Goal: Task Accomplishment & Management: Use online tool/utility

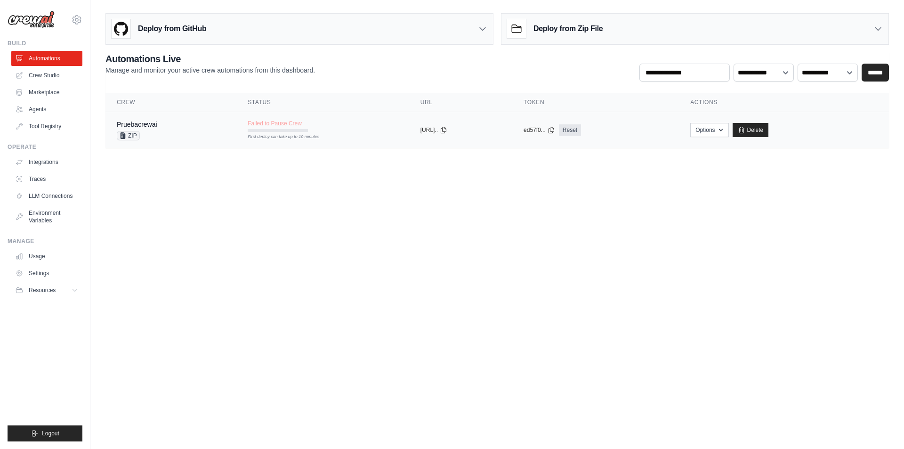
click at [203, 122] on div "Pruebacrewai ZIP" at bounding box center [171, 130] width 108 height 21
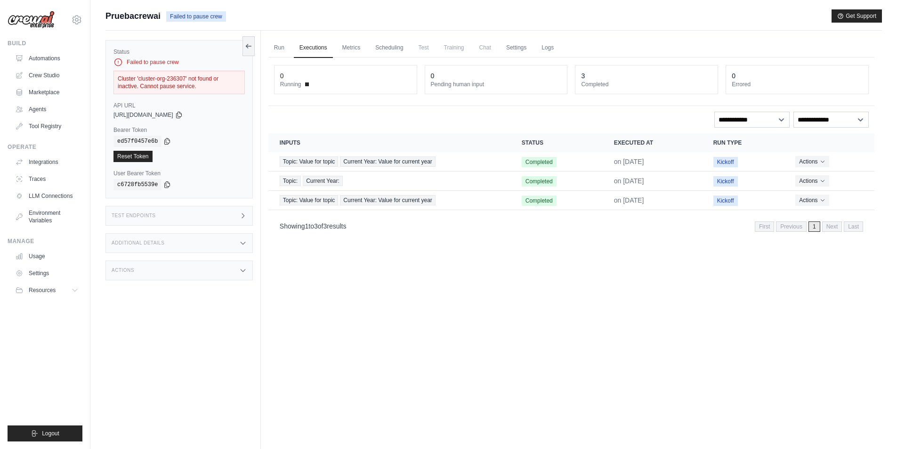
click at [212, 209] on div "Test Endpoints" at bounding box center [178, 216] width 147 height 20
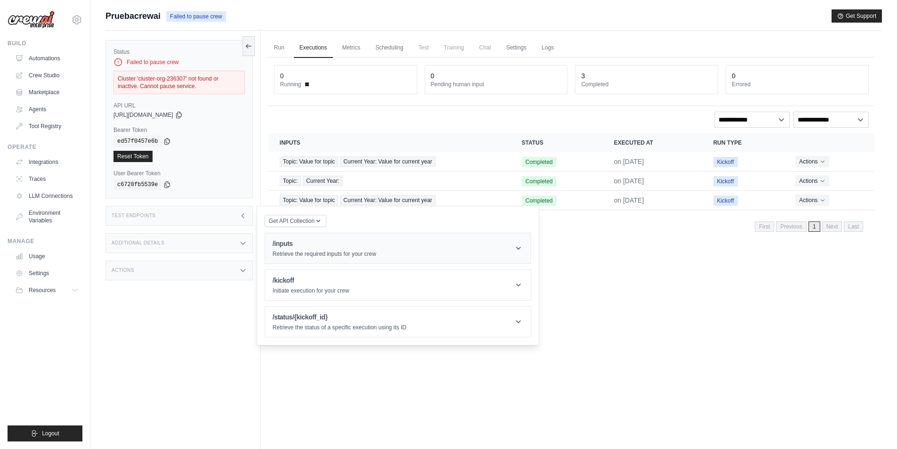
click at [302, 250] on p "Retrieve the required inputs for your crew" at bounding box center [325, 254] width 104 height 8
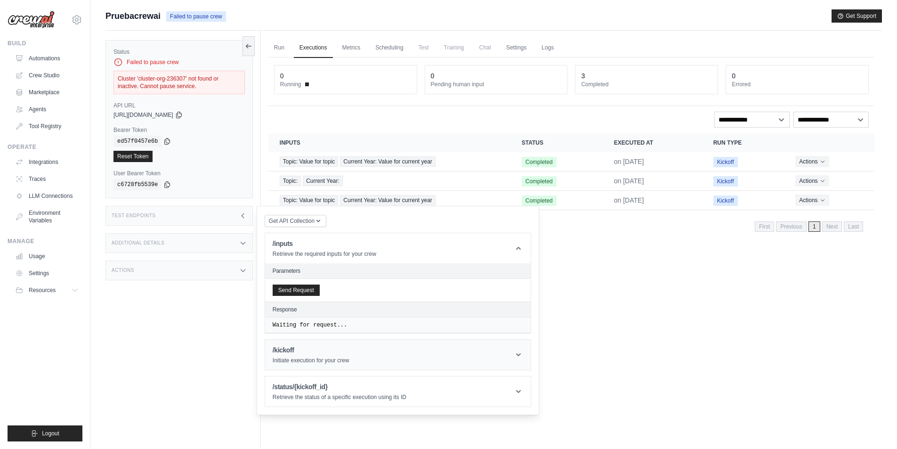
click at [302, 349] on h1 "/kickoff" at bounding box center [311, 349] width 77 height 9
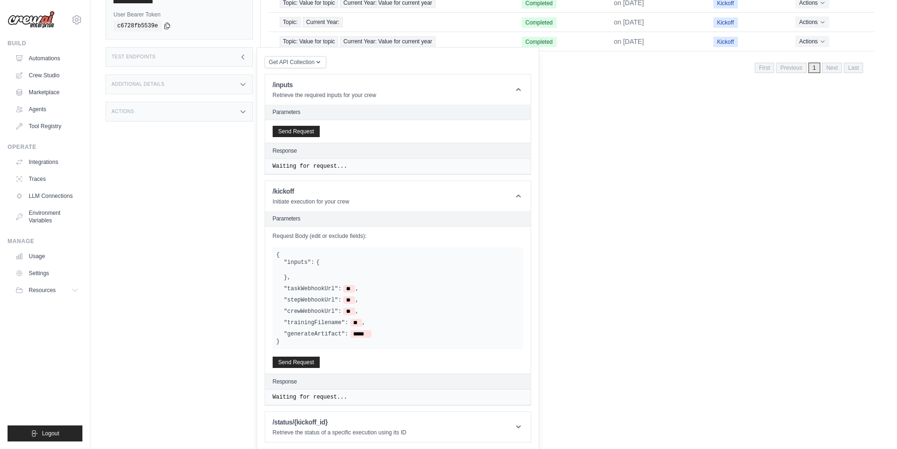
scroll to position [160, 0]
click at [337, 421] on h1 "/status/{kickoff_id}" at bounding box center [340, 420] width 134 height 9
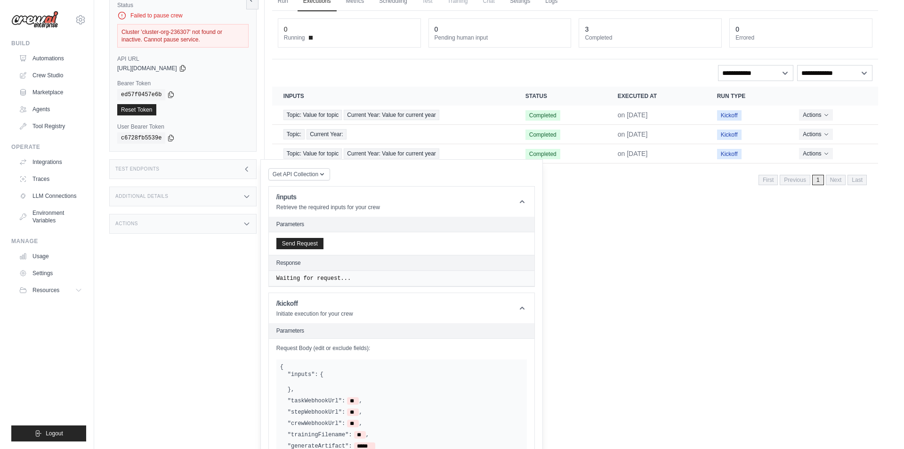
scroll to position [0, 0]
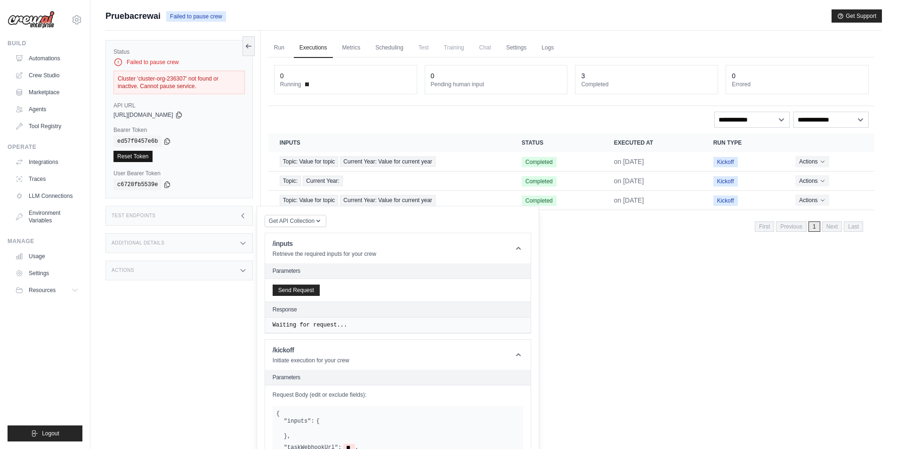
click at [137, 158] on link "Reset Token" at bounding box center [132, 156] width 39 height 11
click at [286, 289] on button "Send Request" at bounding box center [296, 289] width 47 height 11
click at [155, 67] on div "Status Failed to pause crew Cluster 'cluster-org-236307' not found or inactive.…" at bounding box center [178, 71] width 131 height 46
click at [48, 59] on link "Automations" at bounding box center [47, 58] width 71 height 15
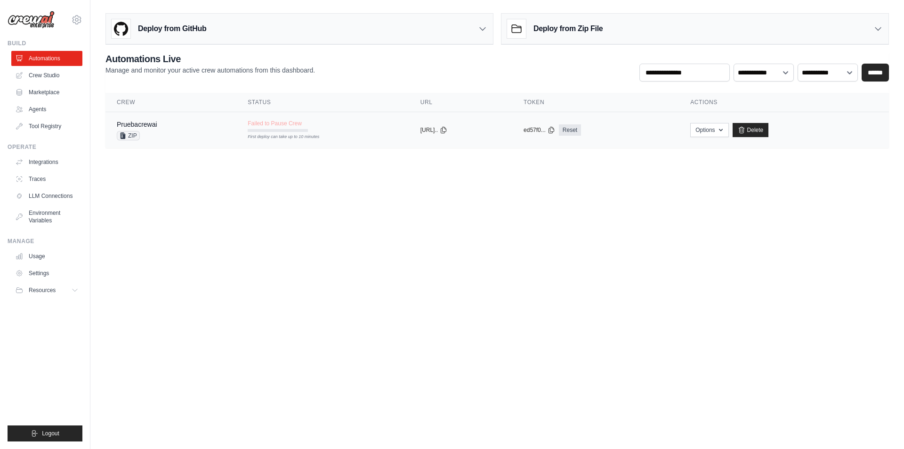
click at [174, 128] on div "Pruebacrewai ZIP" at bounding box center [171, 130] width 108 height 21
click at [723, 132] on button "Options" at bounding box center [709, 129] width 38 height 14
click at [695, 149] on button "Upload Zip & Deploy" at bounding box center [660, 150] width 75 height 17
click at [490, 229] on body "joseelverar@gmail.com Settings Build Automations Crew Studio" at bounding box center [452, 224] width 904 height 449
click at [234, 32] on div "Deploy from GitHub" at bounding box center [299, 29] width 387 height 31
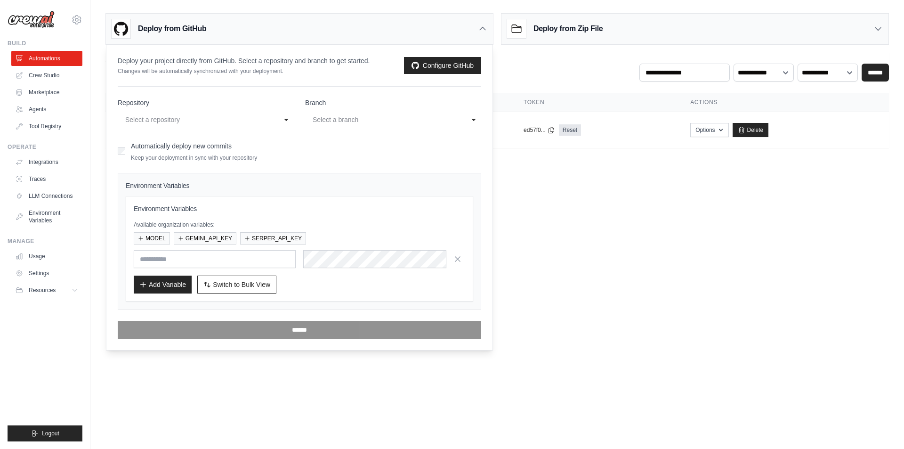
click at [181, 119] on div "Select a repository" at bounding box center [196, 119] width 142 height 11
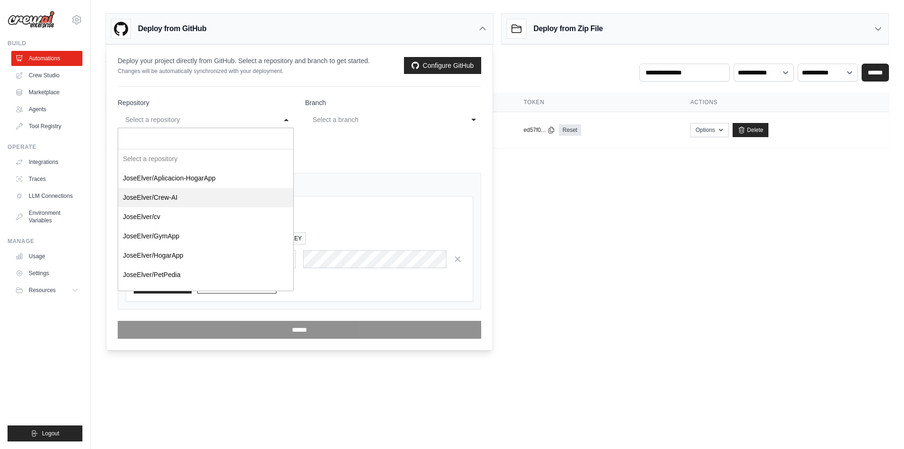
select select "**********"
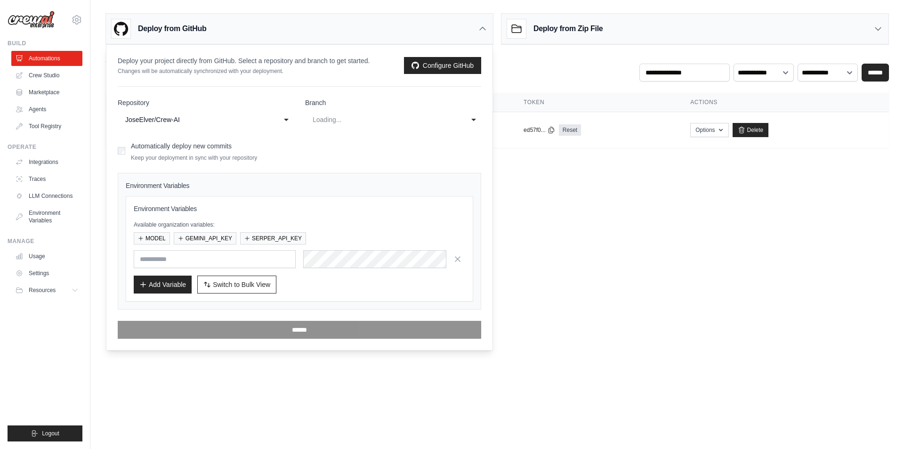
click at [372, 125] on div "Loading..." at bounding box center [387, 119] width 152 height 15
select select "****"
click at [339, 159] on form "**********" at bounding box center [299, 218] width 363 height 241
drag, startPoint x: 161, startPoint y: 236, endPoint x: 165, endPoint y: 256, distance: 20.0
click at [165, 256] on div "Environment Variables Available organization variables: MODEL GEMINI_API_KEY SE…" at bounding box center [299, 248] width 331 height 89
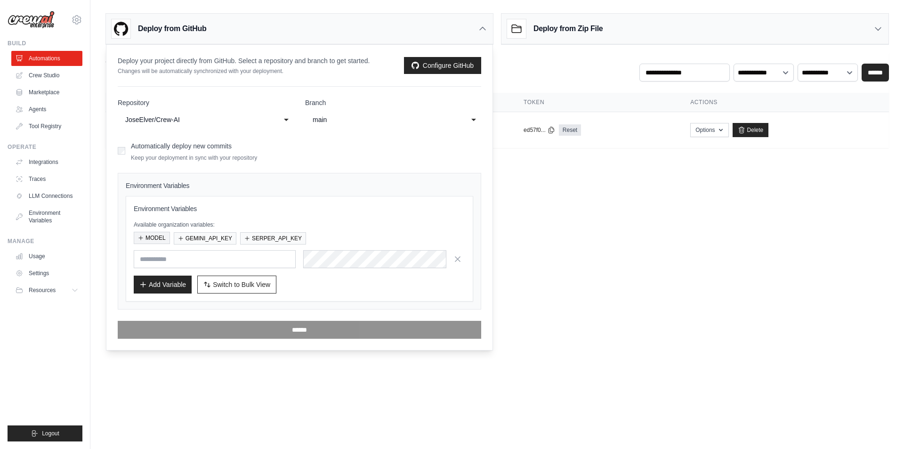
click at [159, 241] on button "MODEL" at bounding box center [152, 238] width 36 height 12
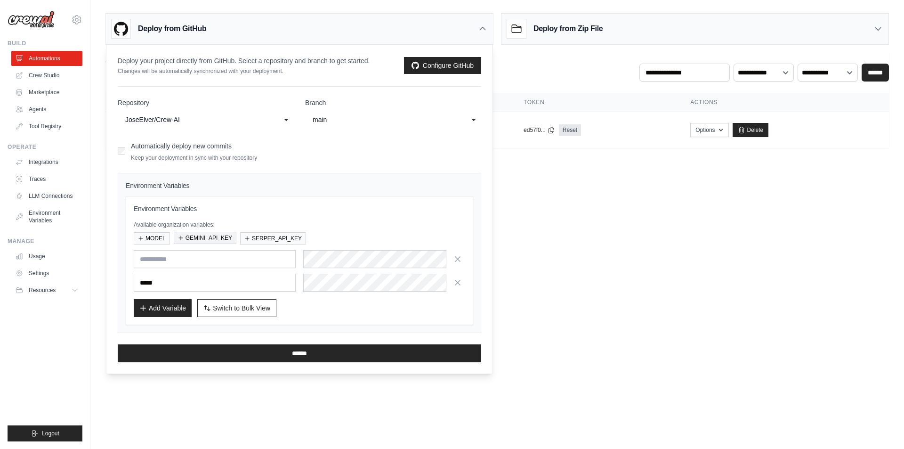
click at [208, 238] on button "GEMINI_API_KEY" at bounding box center [205, 238] width 63 height 12
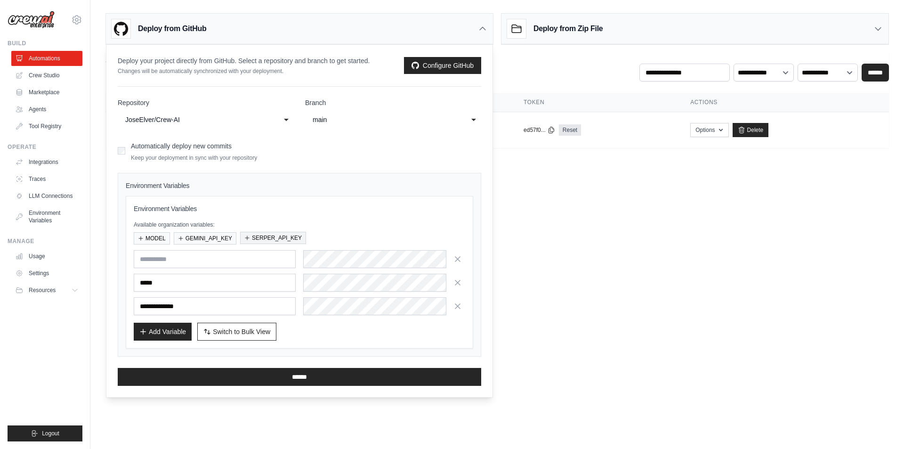
click at [268, 237] on button "SERPER_API_KEY" at bounding box center [273, 238] width 66 height 12
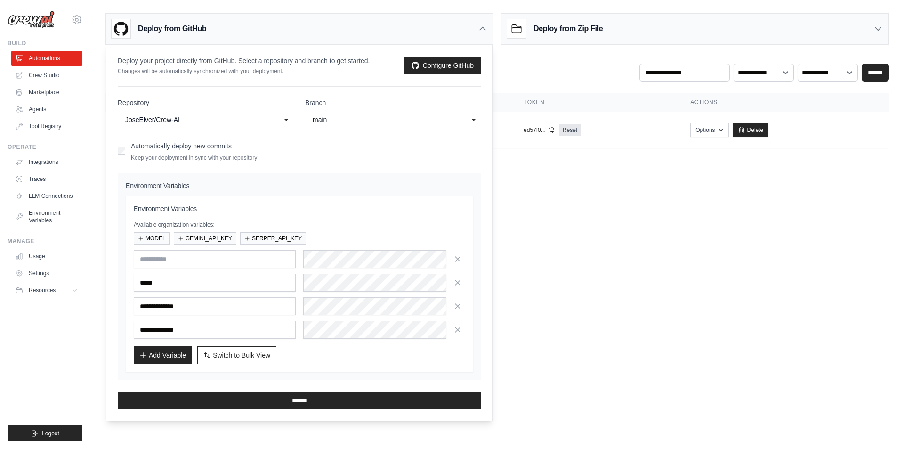
click at [479, 32] on icon at bounding box center [482, 28] width 9 height 9
